Goal: Contribute content: Add original content to the website for others to see

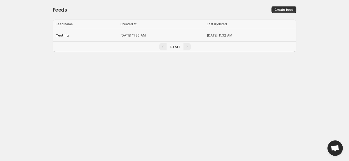
click at [224, 35] on p "[DATE] 11:32 AM" at bounding box center [250, 35] width 86 height 5
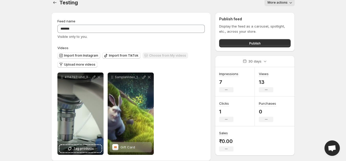
scroll to position [13, 0]
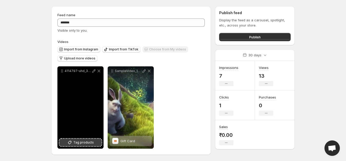
click at [87, 142] on span "Tag products" at bounding box center [83, 142] width 21 height 5
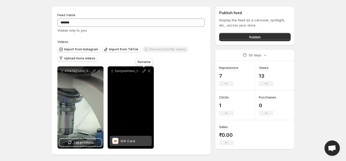
click at [144, 71] on icon at bounding box center [144, 70] width 3 height 3
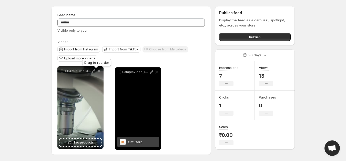
drag, startPoint x: 111, startPoint y: 70, endPoint x: 120, endPoint y: 71, distance: 8.5
click at [120, 71] on icon at bounding box center [119, 71] width 5 height 5
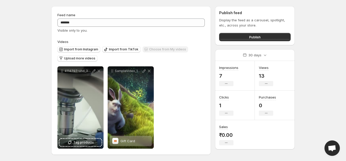
click at [170, 89] on div "**********" at bounding box center [130, 107] width 147 height 82
click at [81, 60] on span "Upload more videos" at bounding box center [79, 58] width 31 height 4
click at [89, 59] on span "Upload more videos" at bounding box center [79, 58] width 31 height 4
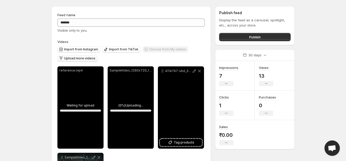
scroll to position [44, 0]
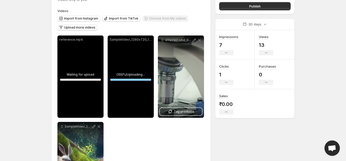
click at [99, 37] on div "reference.mp4" at bounding box center [80, 39] width 46 height 8
click at [101, 38] on p "reference.mp4" at bounding box center [81, 39] width 42 height 4
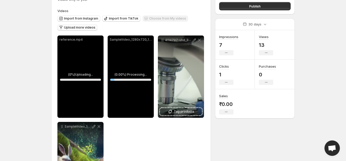
click at [101, 39] on p "reference.mp4" at bounding box center [81, 39] width 42 height 4
click at [101, 39] on icon at bounding box center [98, 39] width 5 height 5
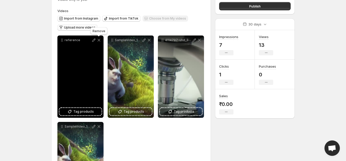
click at [100, 42] on icon at bounding box center [98, 39] width 5 height 5
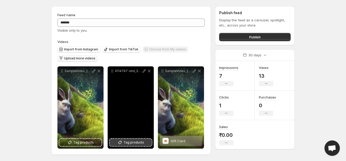
click at [134, 139] on button "Tag products" at bounding box center [131, 141] width 42 height 7
